Goal: Task Accomplishment & Management: Manage account settings

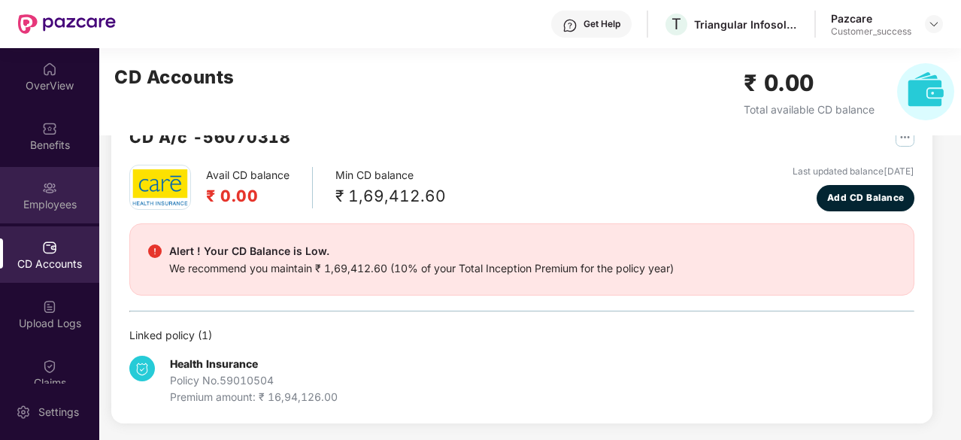
click at [59, 199] on div "Employees" at bounding box center [49, 204] width 99 height 15
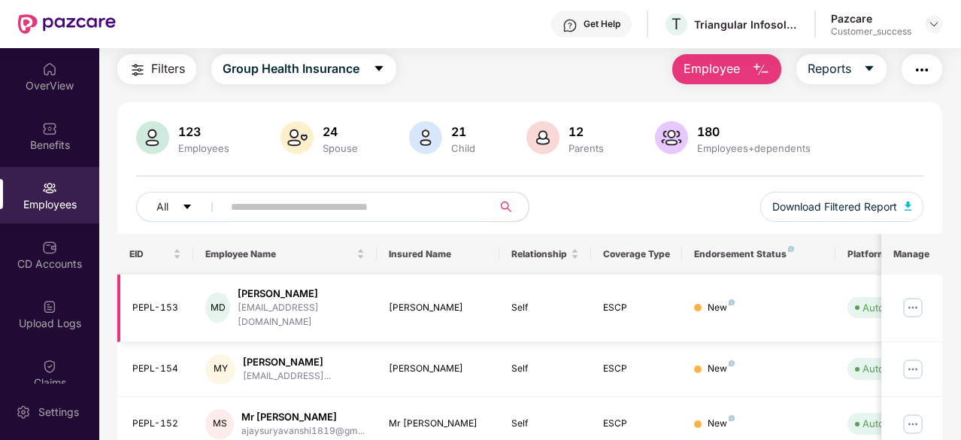
click at [910, 298] on img at bounding box center [913, 308] width 24 height 24
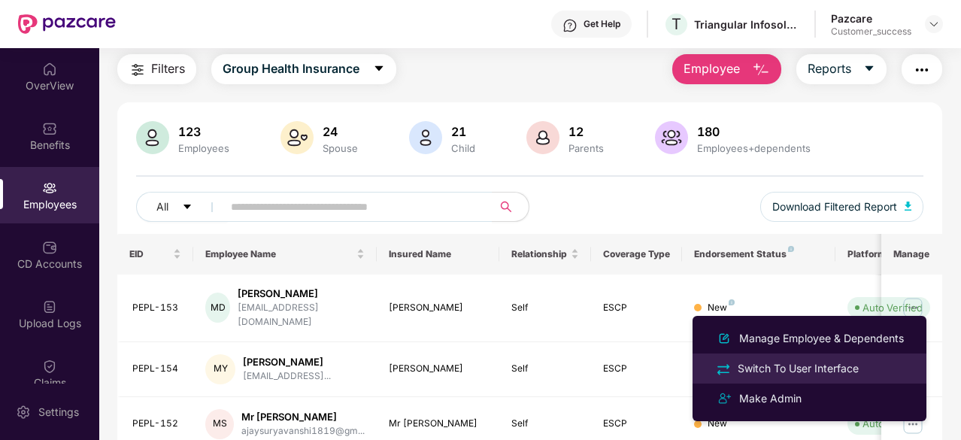
click at [757, 363] on div "Switch To User Interface" at bounding box center [798, 368] width 127 height 17
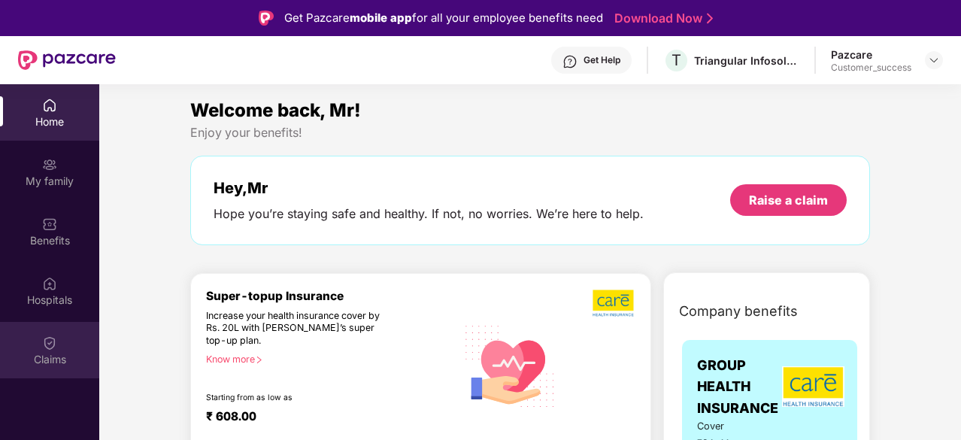
click at [56, 341] on img at bounding box center [49, 342] width 15 height 15
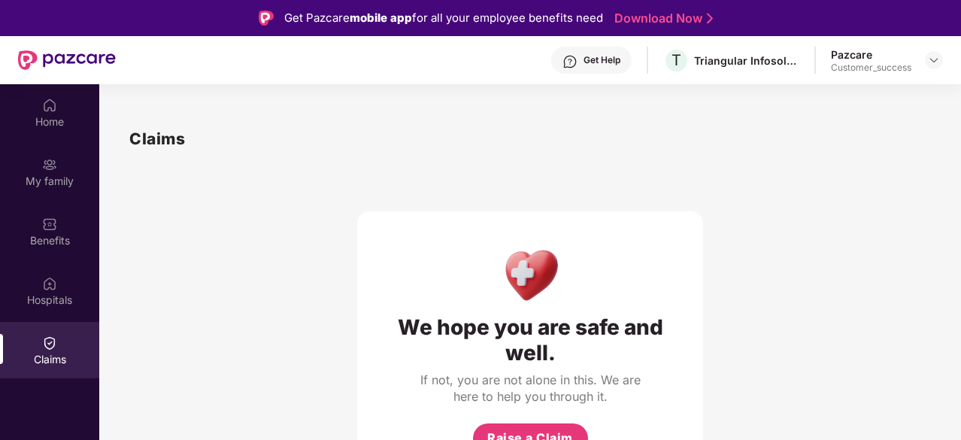
scroll to position [1, 0]
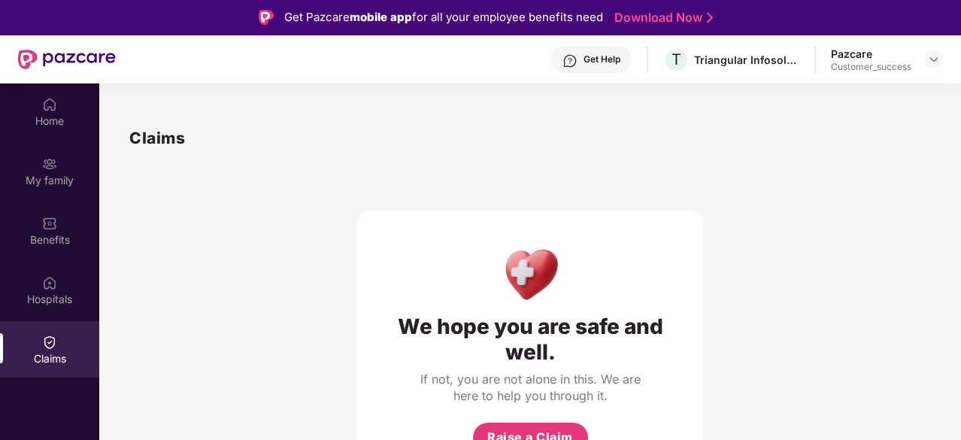
click at [593, 62] on div "Get Help" at bounding box center [602, 59] width 37 height 12
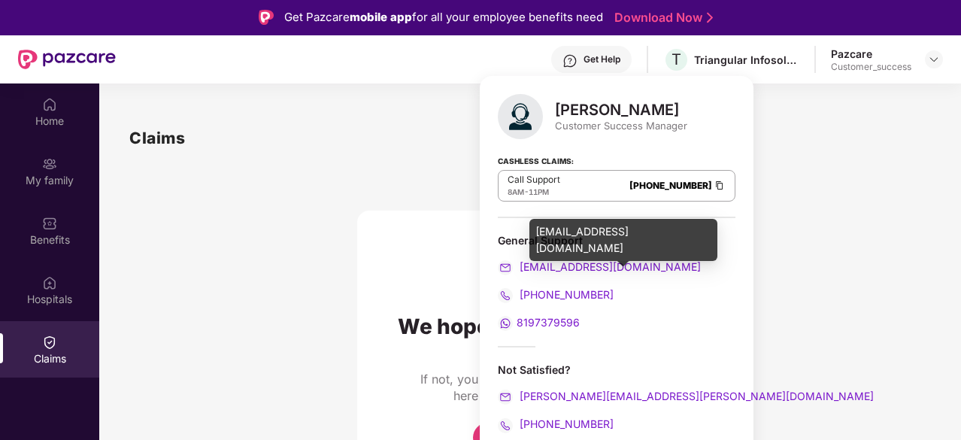
scroll to position [84, 0]
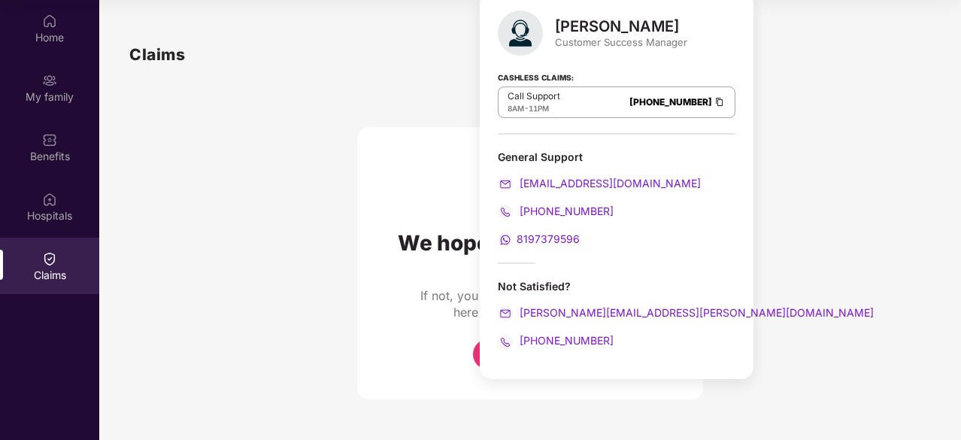
click at [306, 102] on div "We hope you are safe and well. If not, you are not alone in this. We are here t…" at bounding box center [530, 233] width 802 height 332
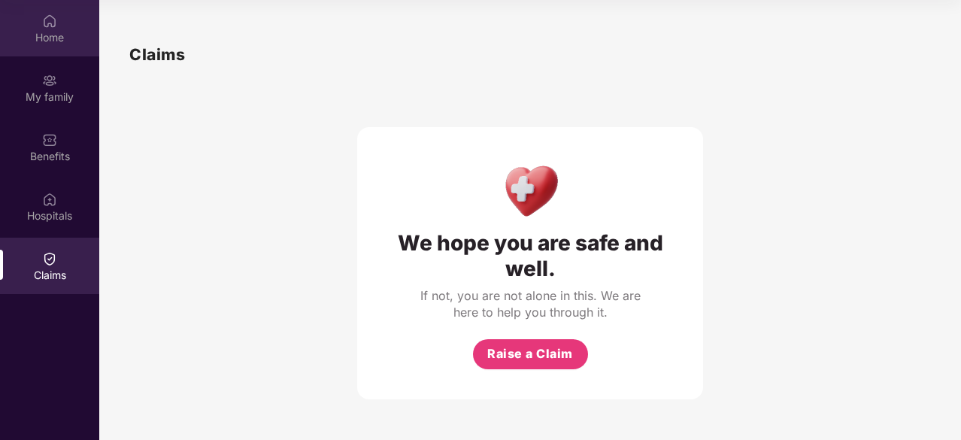
click at [53, 32] on div "Home" at bounding box center [49, 37] width 99 height 15
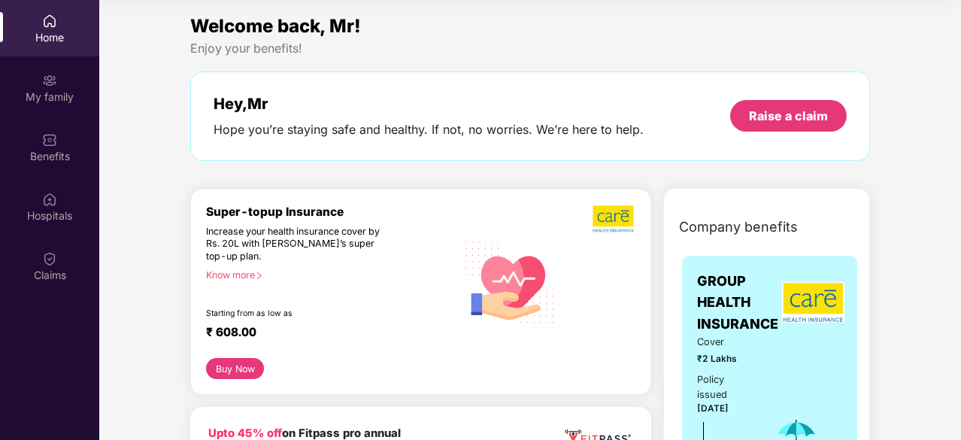
click at [62, 29] on div "Home" at bounding box center [49, 28] width 99 height 56
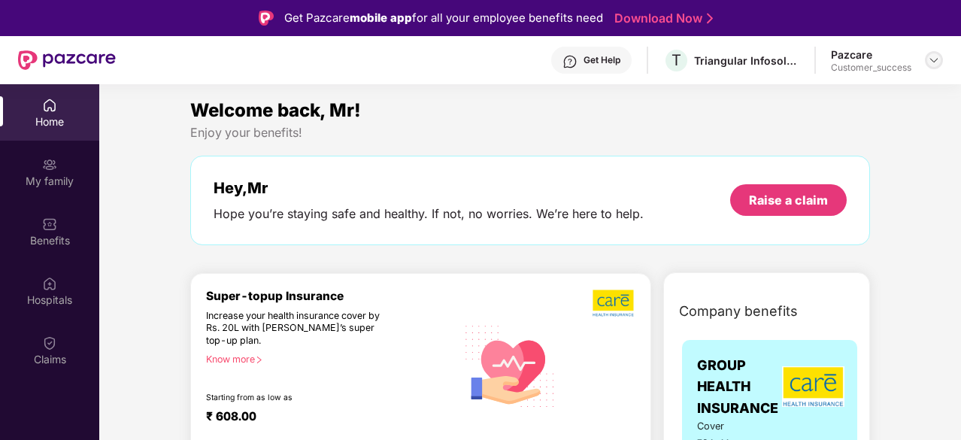
click at [928, 55] on img at bounding box center [934, 60] width 12 height 12
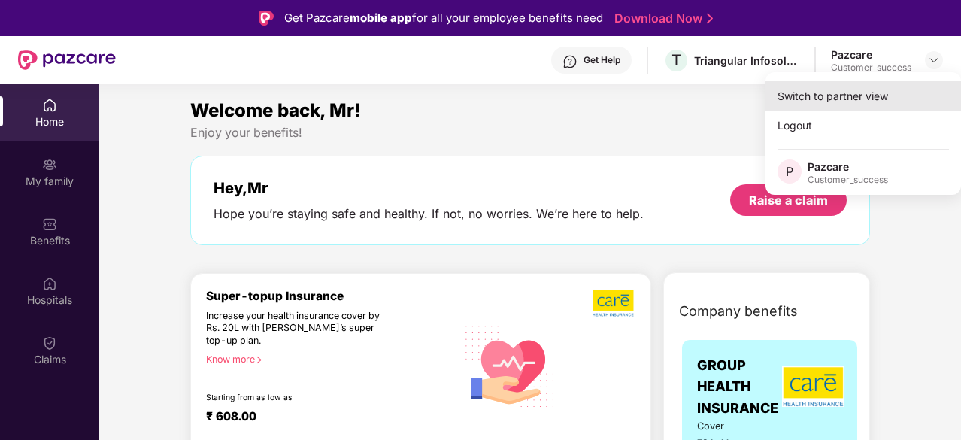
click at [839, 94] on div "Switch to partner view" at bounding box center [864, 95] width 196 height 29
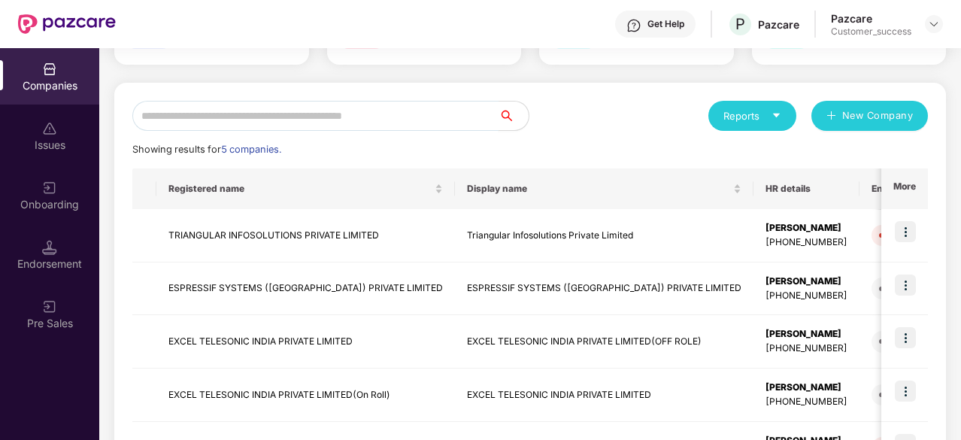
scroll to position [128, 0]
